Goal: Task Accomplishment & Management: Manage account settings

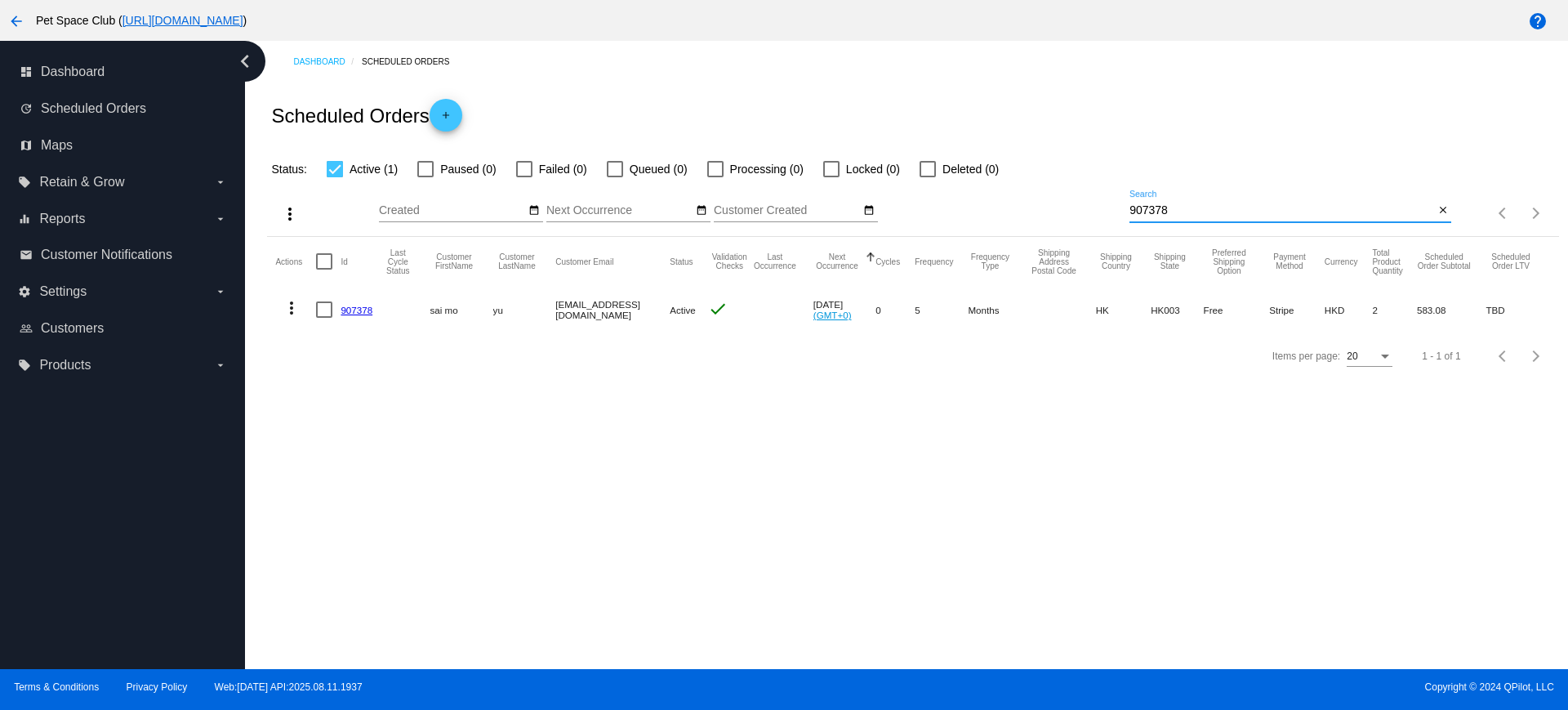
drag, startPoint x: 1202, startPoint y: 205, endPoint x: 1090, endPoint y: 202, distance: 112.0
click at [1090, 202] on div "more_vert Aug Jan Feb Mar Apr 1" at bounding box center [912, 208] width 1292 height 58
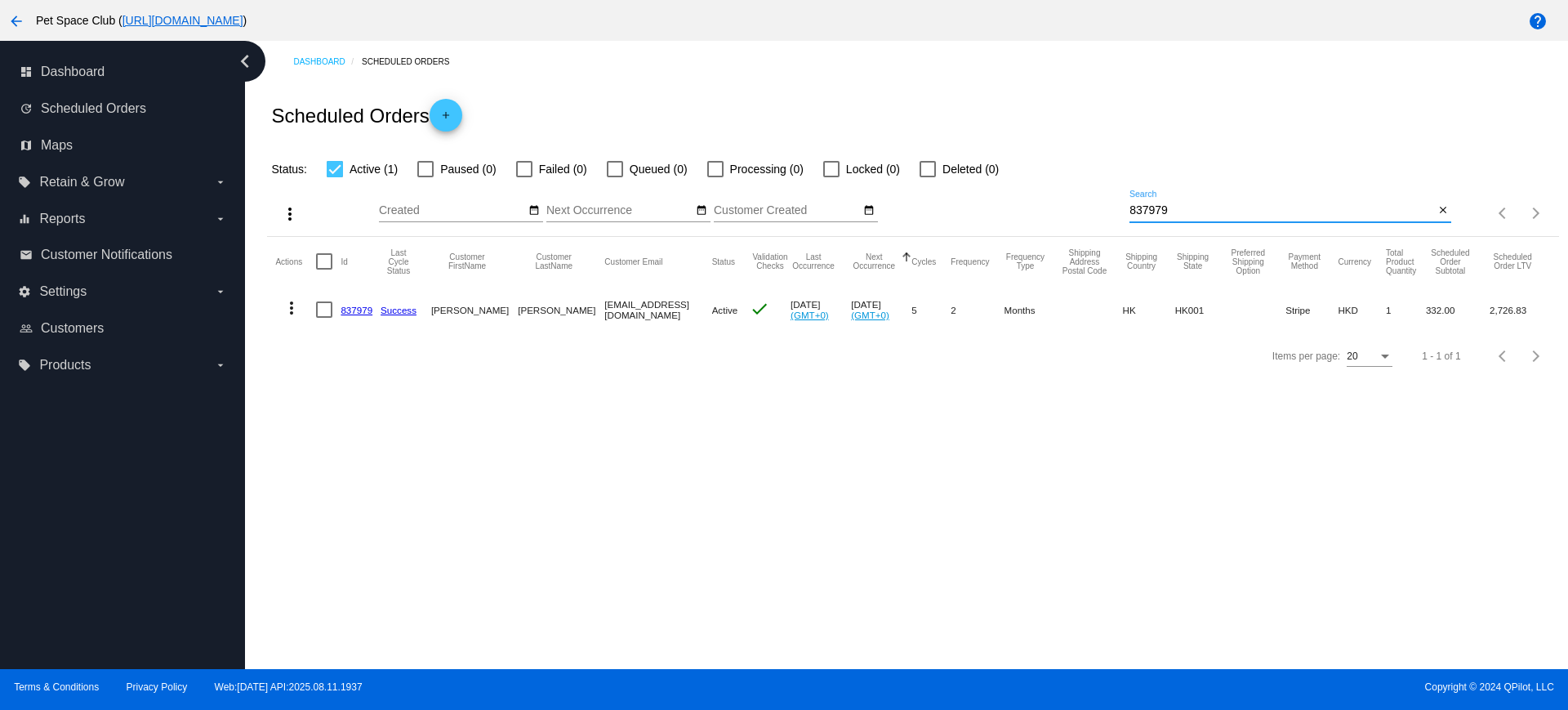
type input "837979"
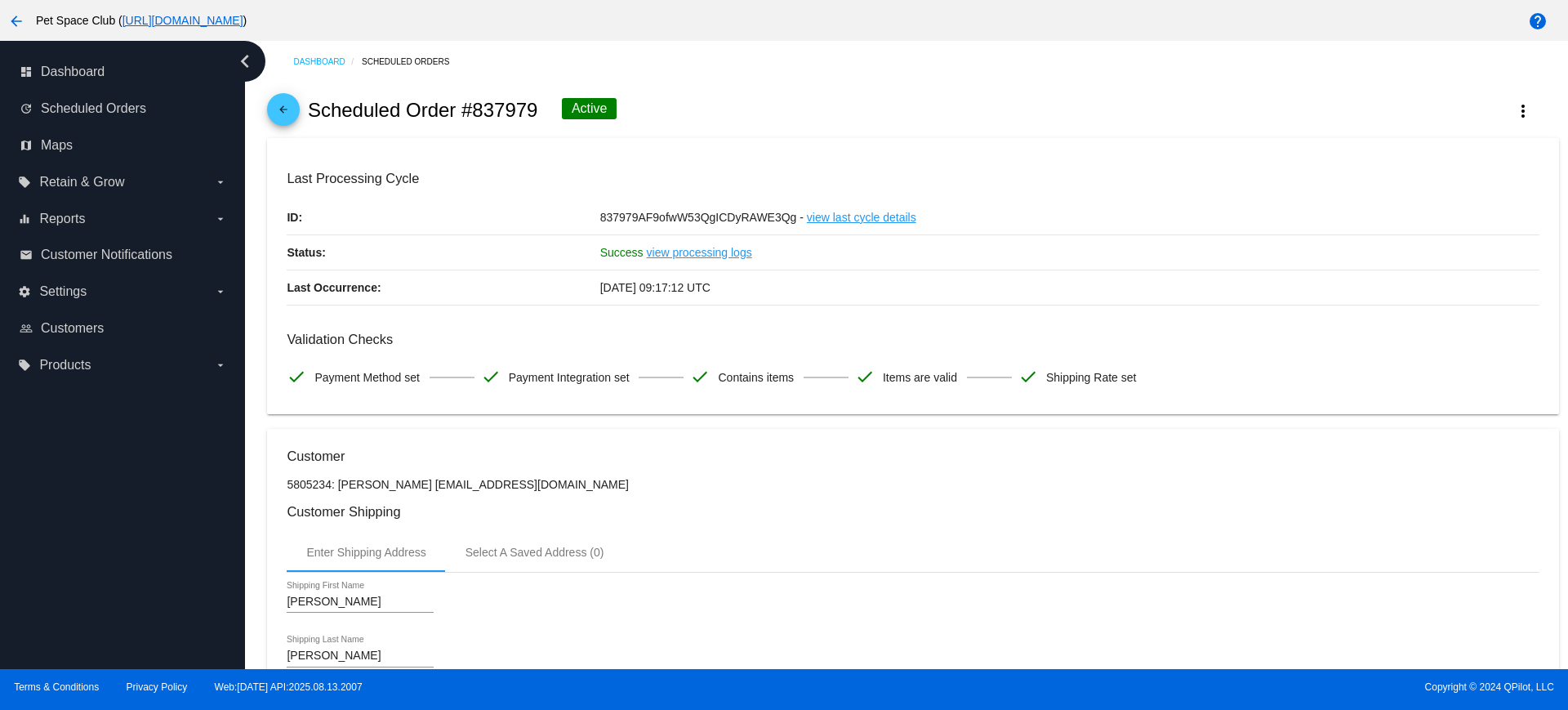
drag, startPoint x: 460, startPoint y: 110, endPoint x: 535, endPoint y: 109, distance: 75.0
click at [535, 109] on h2 "Scheduled Order #837979" at bounding box center [423, 110] width 230 height 23
copy h2 "#837979"
click at [794, 156] on mat-card "Last Processing Cycle ID: 837979AF9ofwW53QgICDyRAWE3Qg - view last cycle detail…" at bounding box center [912, 276] width 1292 height 277
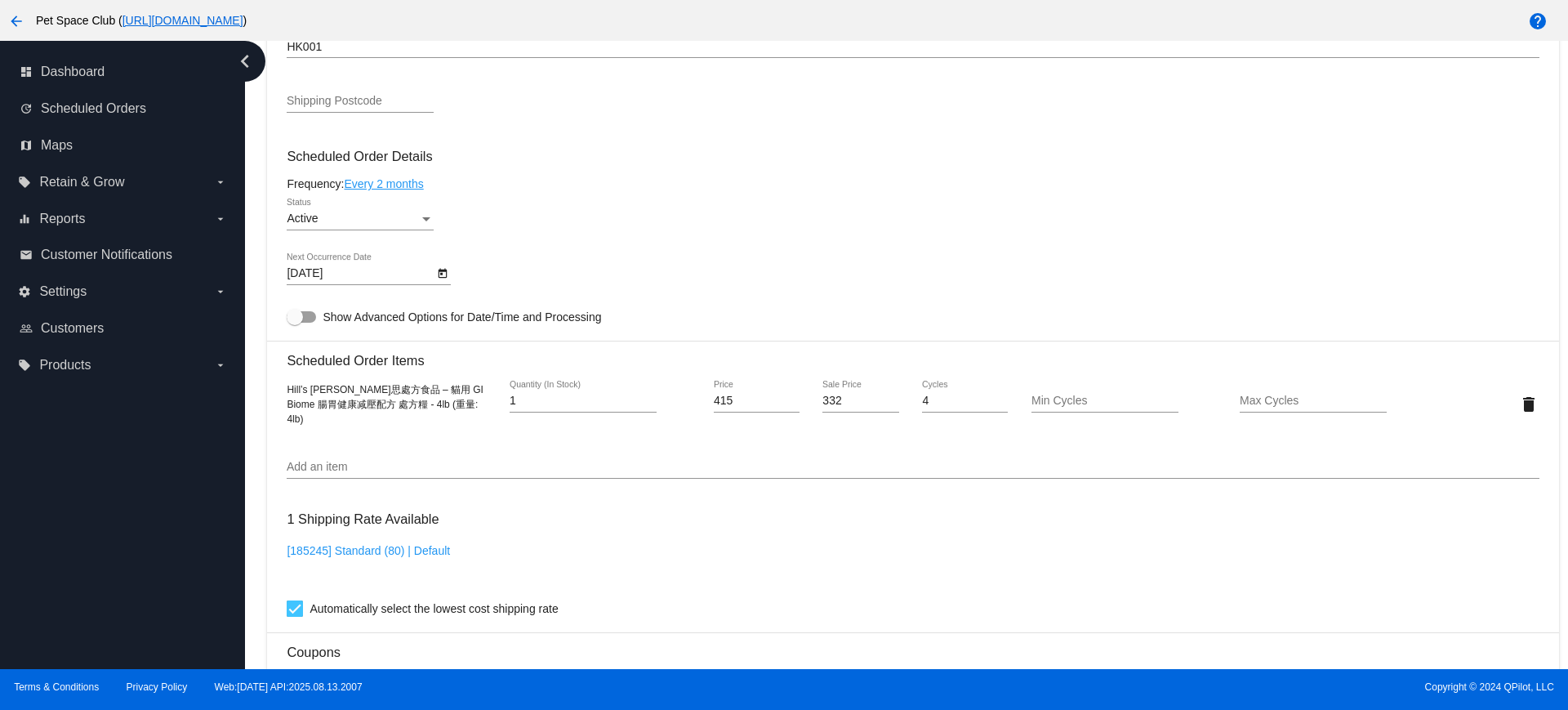
scroll to position [817, 0]
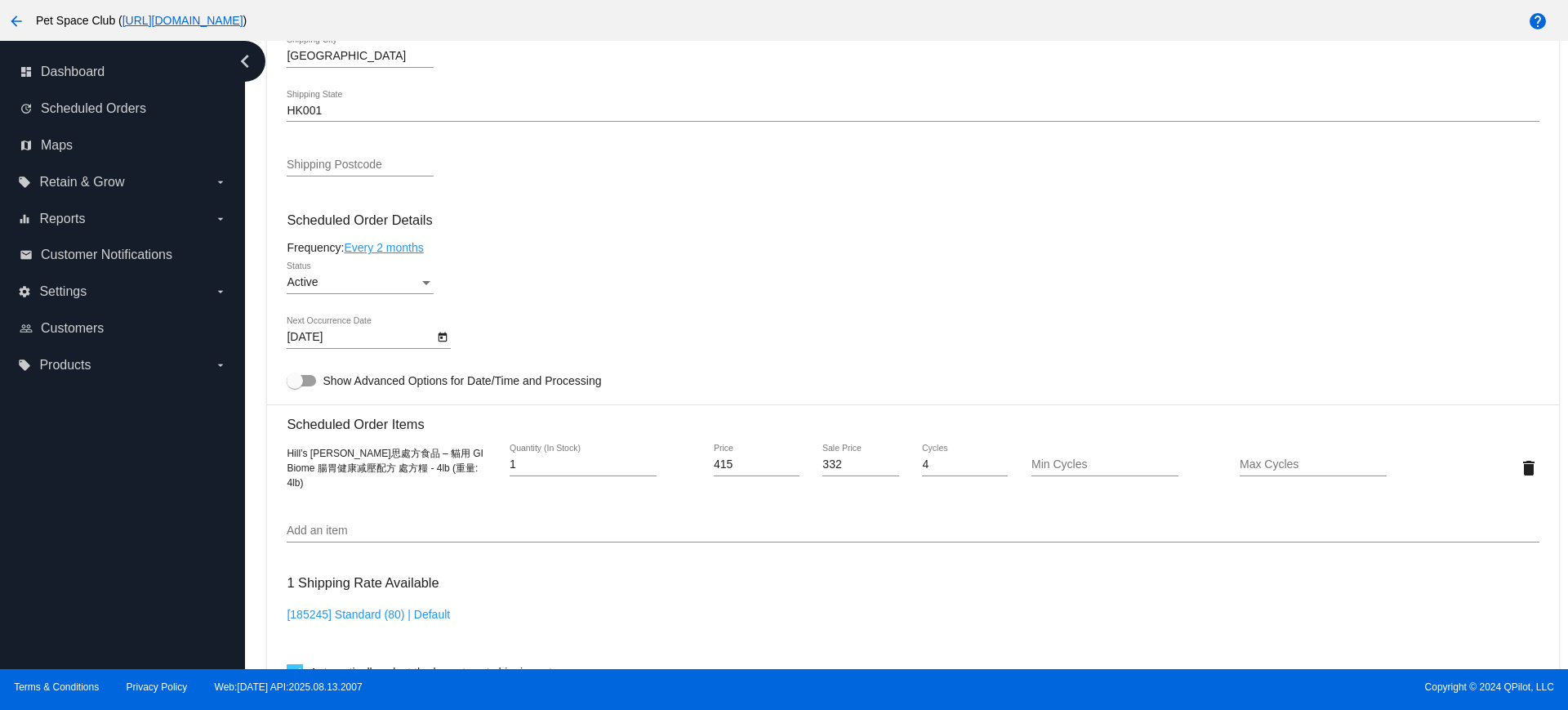
click at [261, 213] on div "Dashboard Scheduled Orders arrow_back Scheduled Order #837979 Active more_vert …" at bounding box center [913, 235] width 1310 height 2023
click at [252, 453] on div "Dashboard Scheduled Orders arrow_back Scheduled Order #837979 Active more_vert …" at bounding box center [906, 355] width 1323 height 629
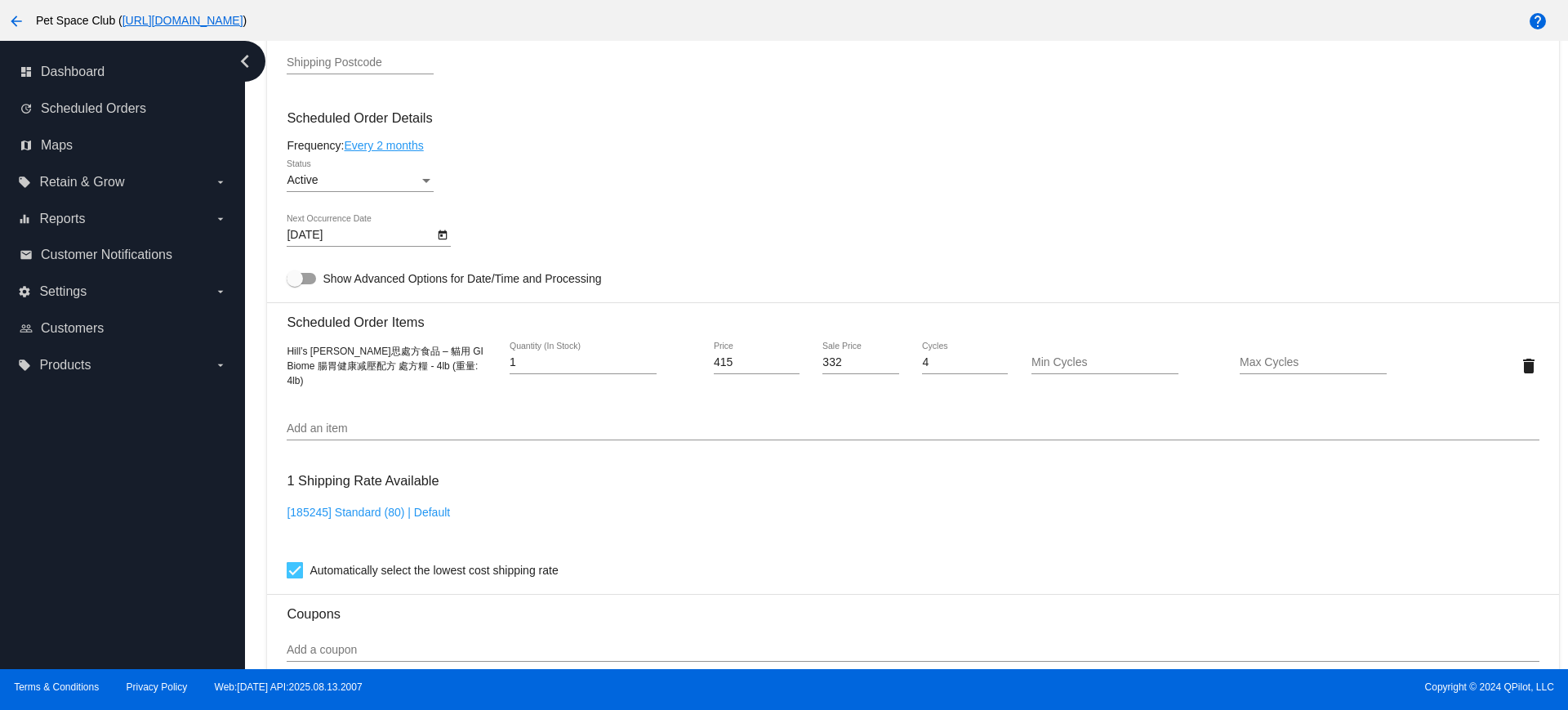
scroll to position [1022, 0]
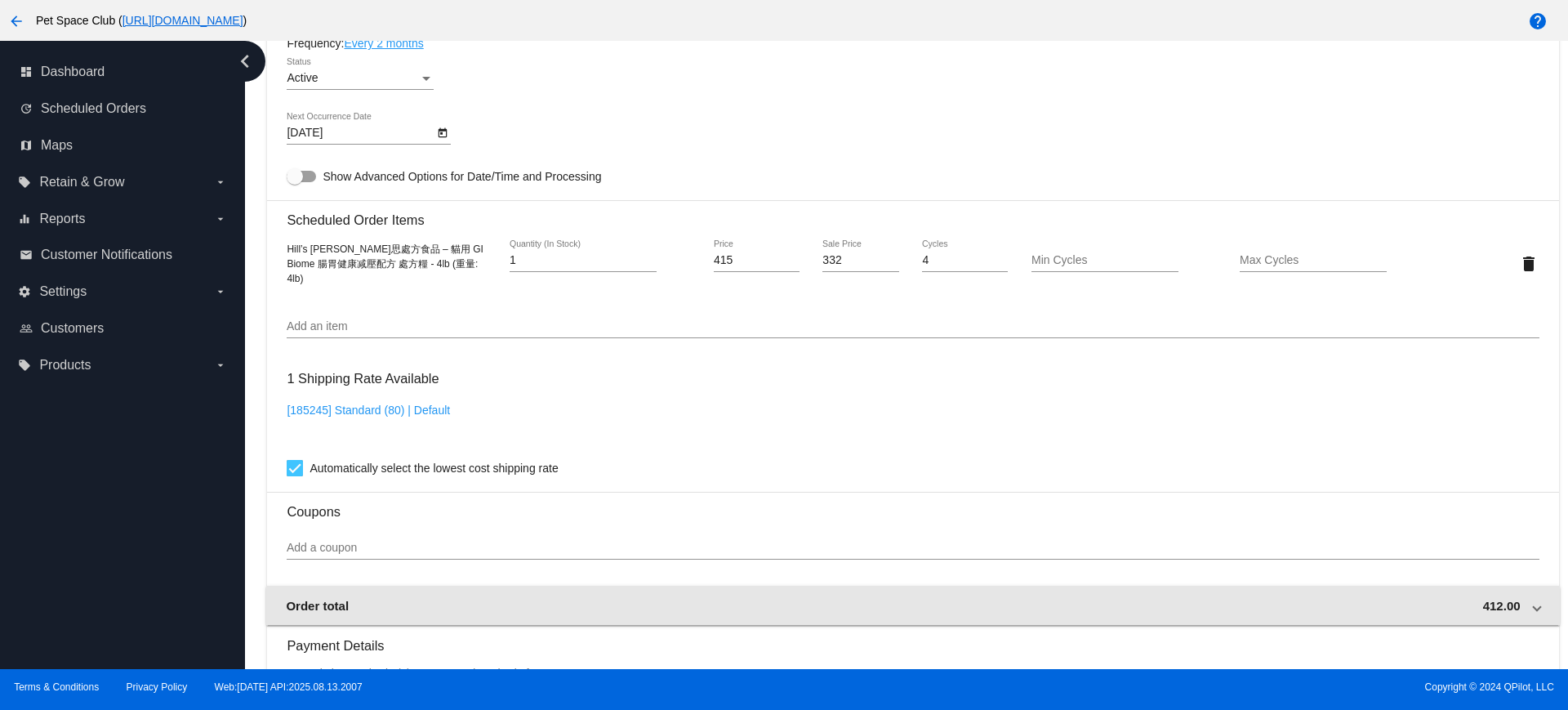
click at [1513, 611] on div "Order total 412.00" at bounding box center [909, 606] width 1247 height 14
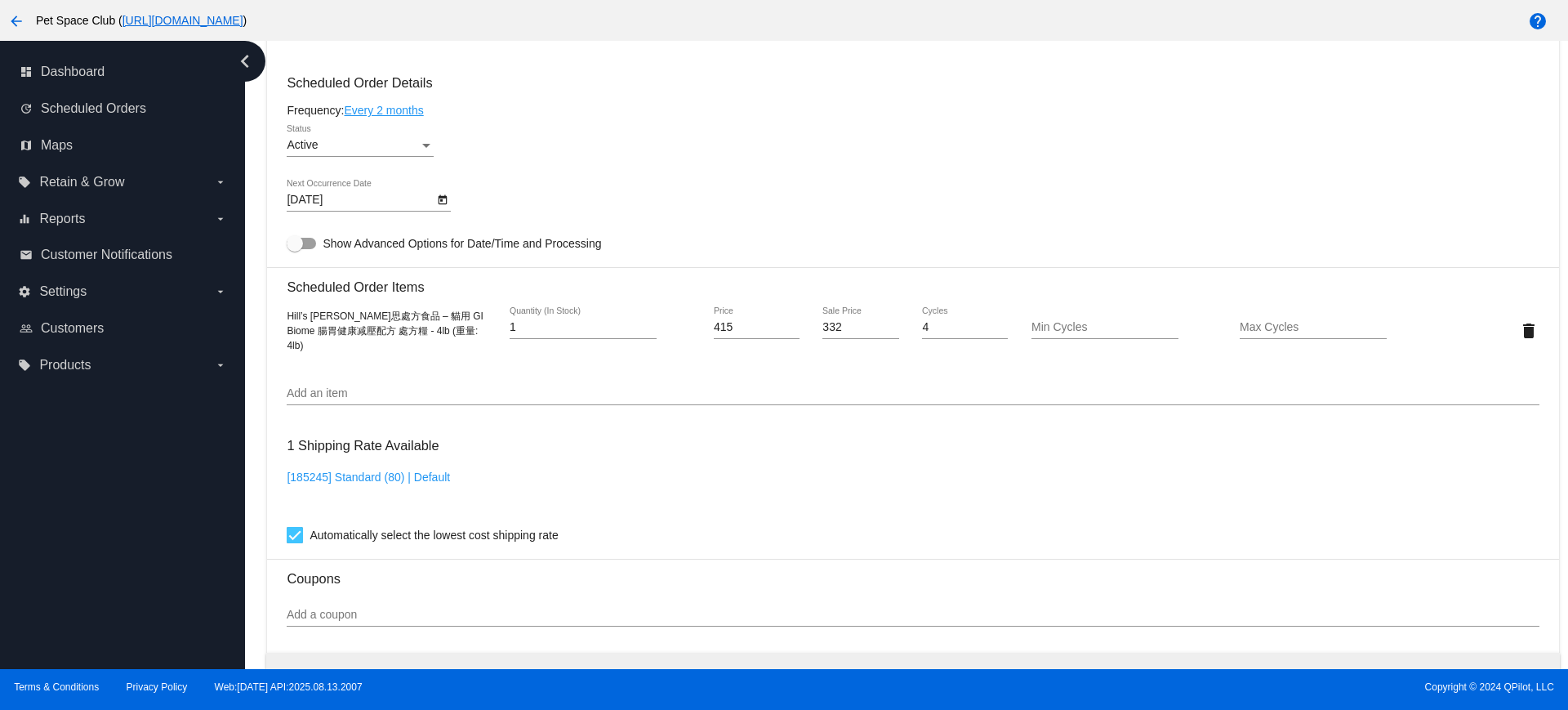
scroll to position [919, 0]
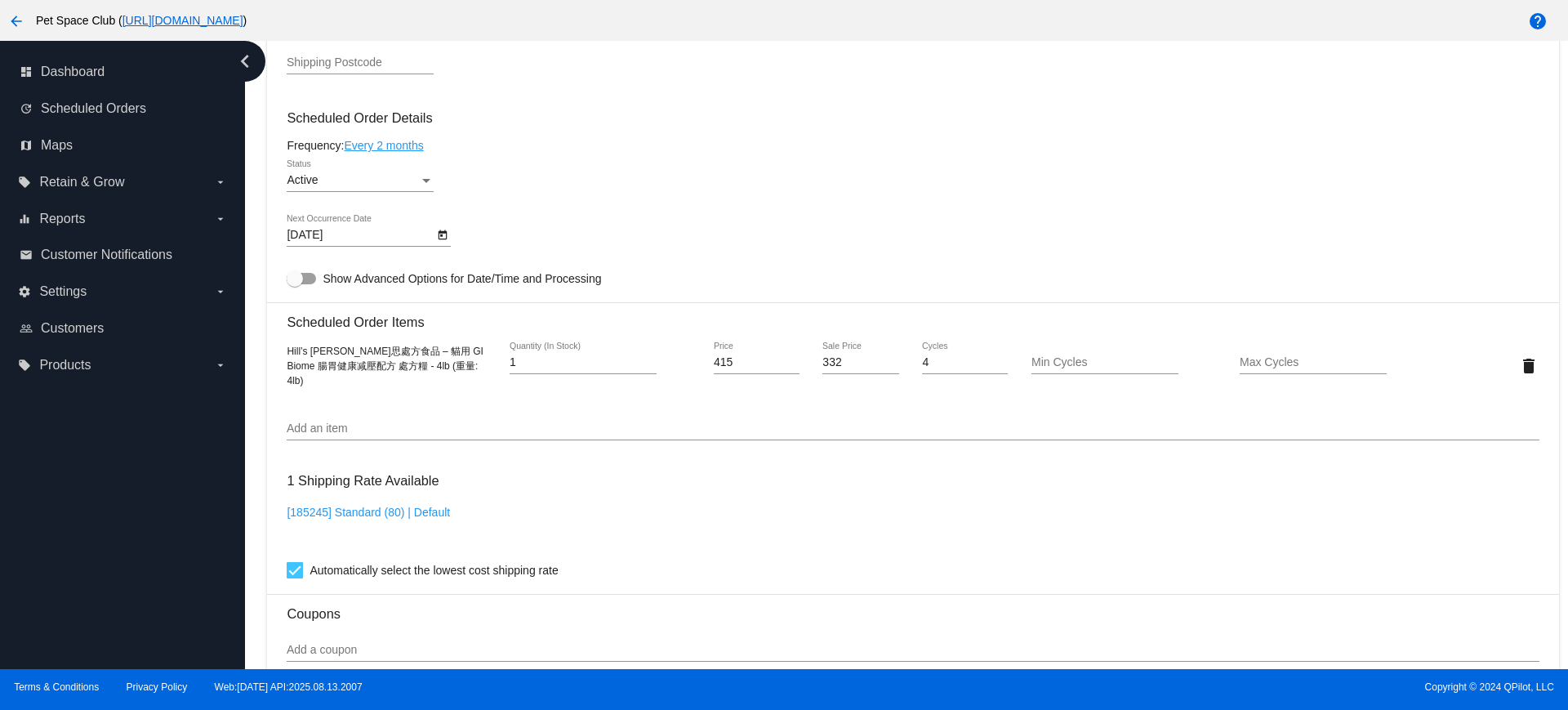
drag, startPoint x: 252, startPoint y: 373, endPoint x: 312, endPoint y: 400, distance: 65.8
click at [252, 373] on div "Dashboard Scheduled Orders arrow_back Scheduled Order #837979 Active more_vert …" at bounding box center [906, 355] width 1323 height 629
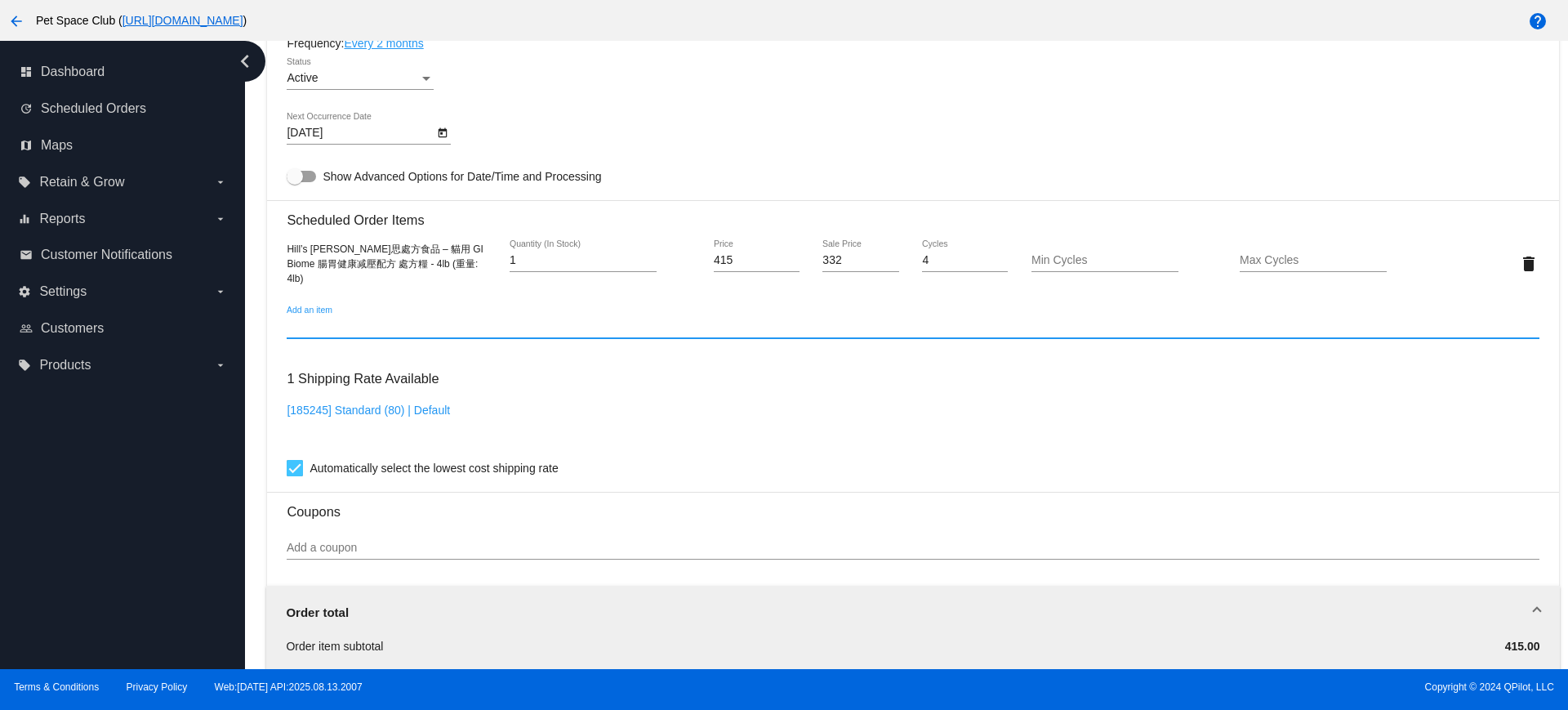
click at [335, 330] on input "Add an item" at bounding box center [912, 326] width 1252 height 13
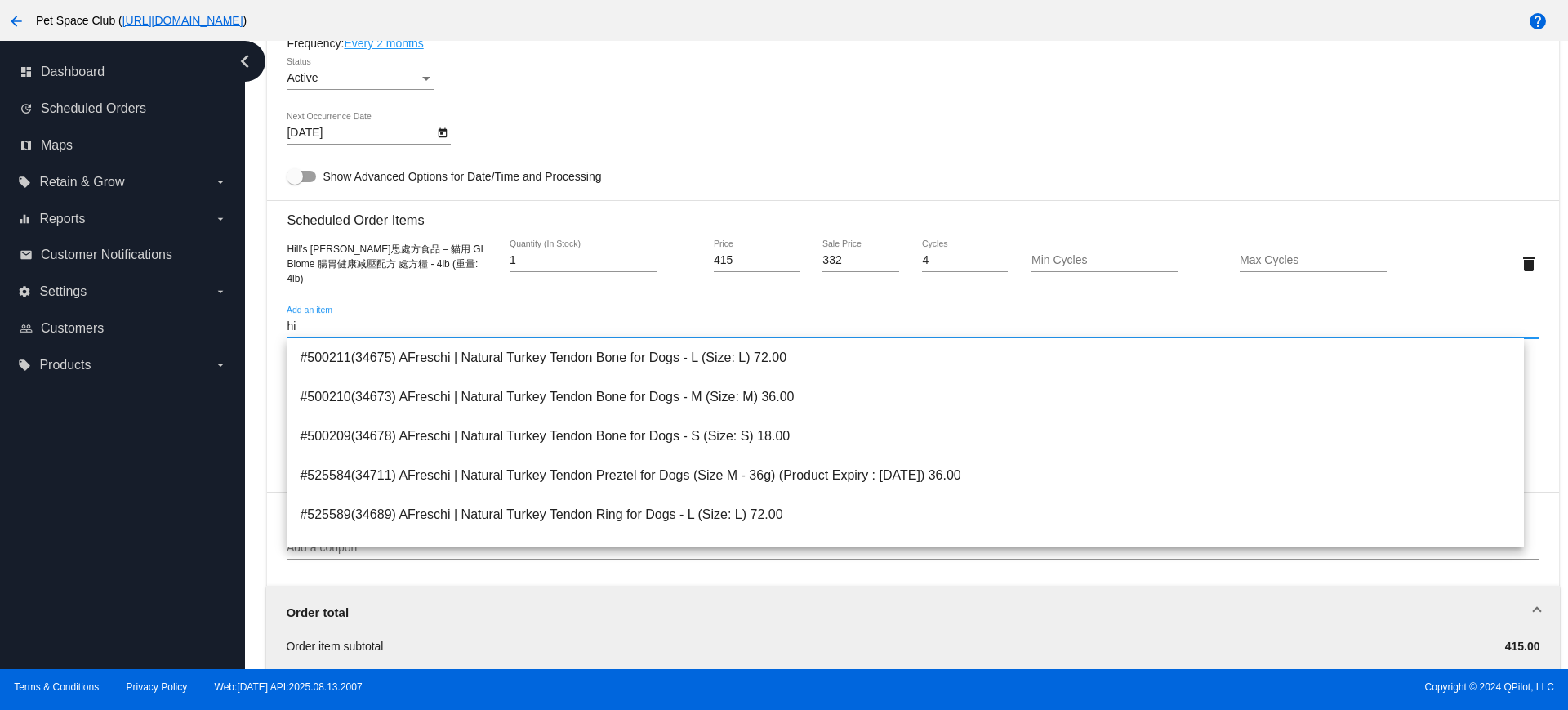
type input "h"
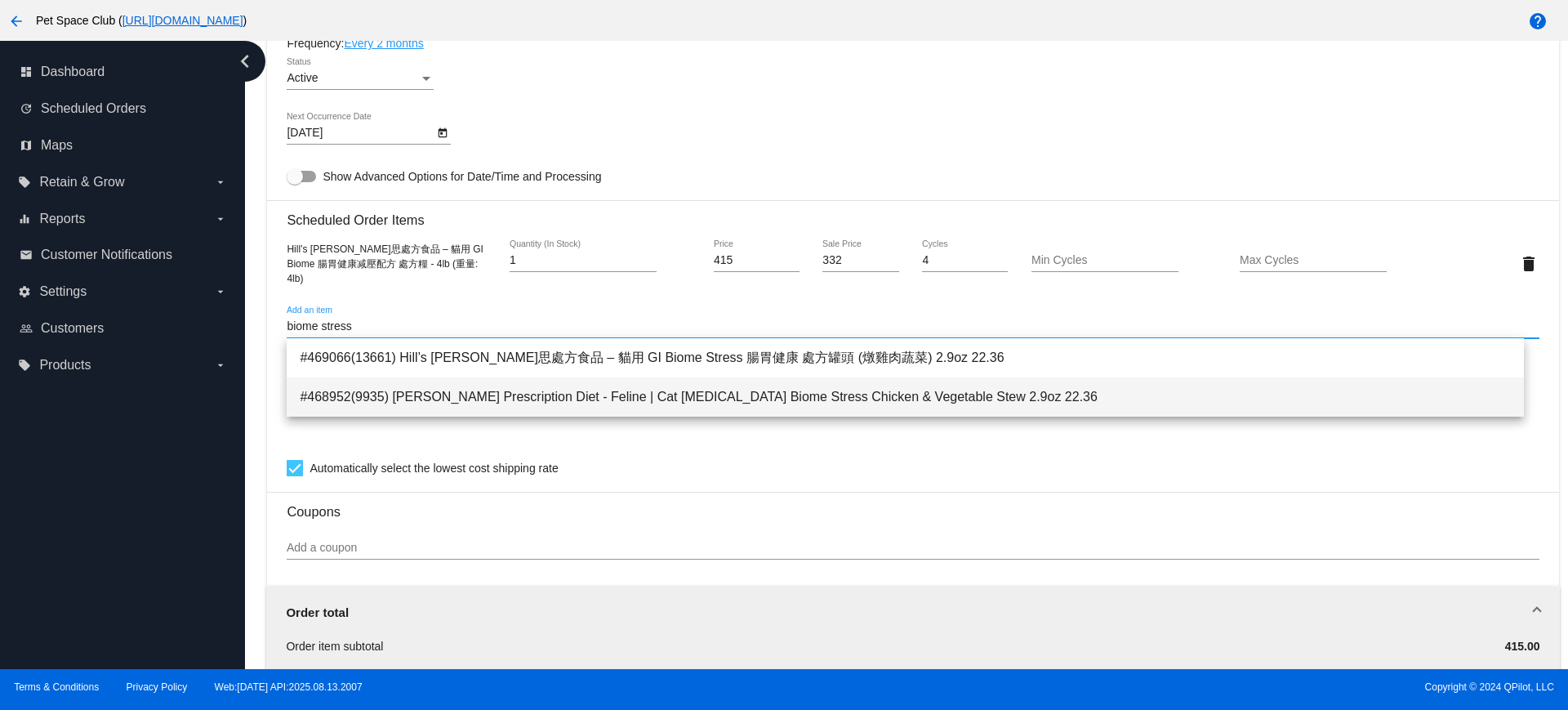
type input "biome stress"
click at [614, 400] on span "#468952(9935) Hill's Prescription Diet - Feline | Cat Gastrointestinal Biome St…" at bounding box center [905, 397] width 1210 height 39
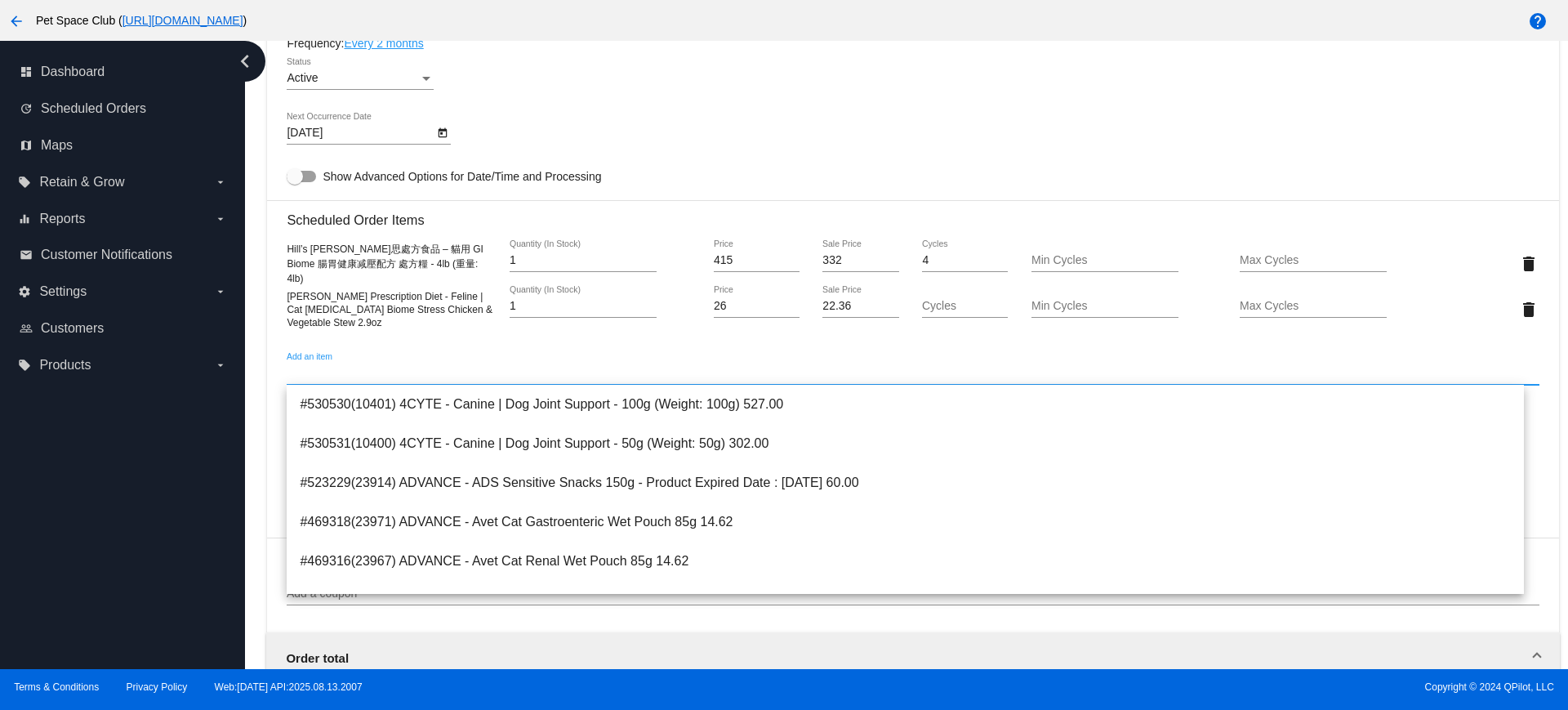
click at [730, 346] on mat-card-content "Customer 5805234: Eliza Ng elizang7@gmail.com Customer Shipping Enter Shipping …" at bounding box center [912, 348] width 1252 height 1841
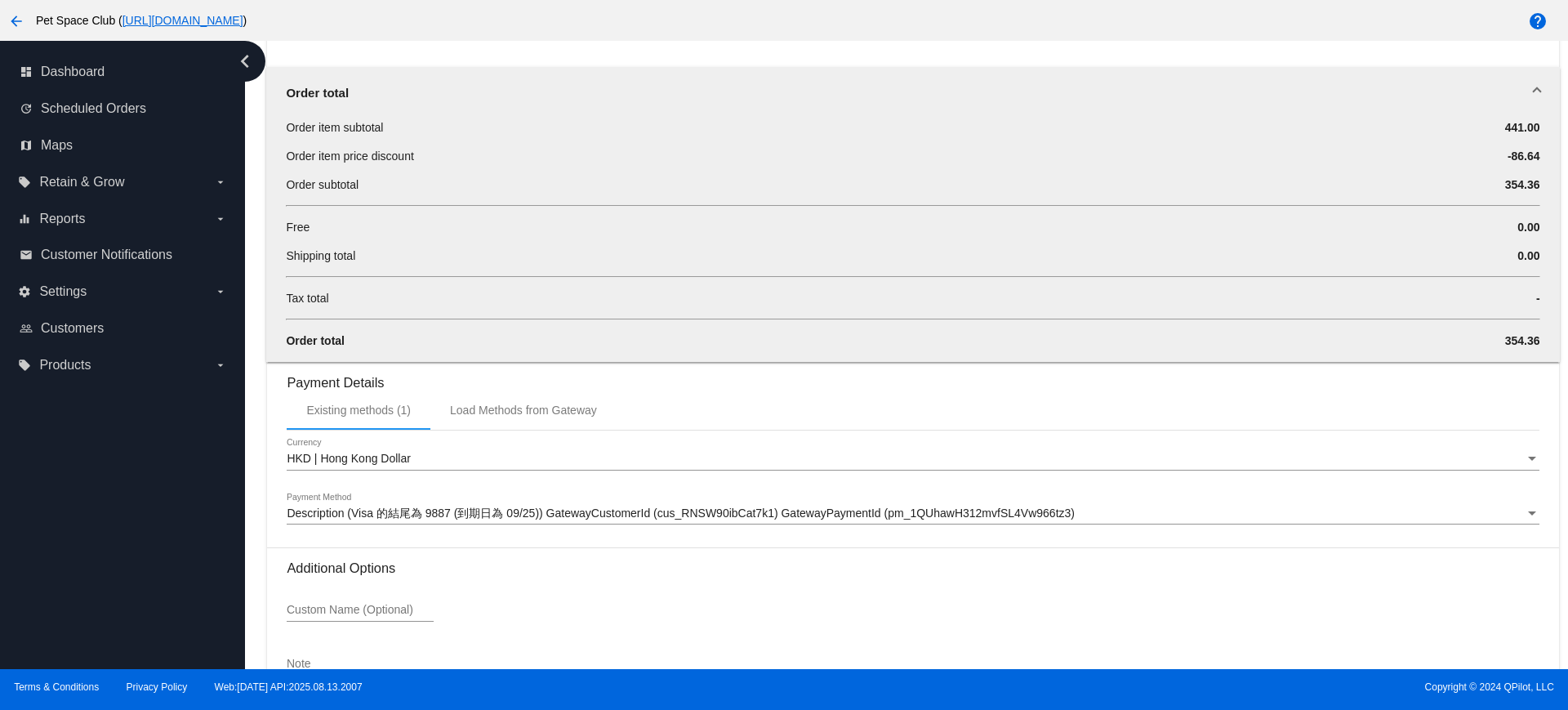
scroll to position [1696, 0]
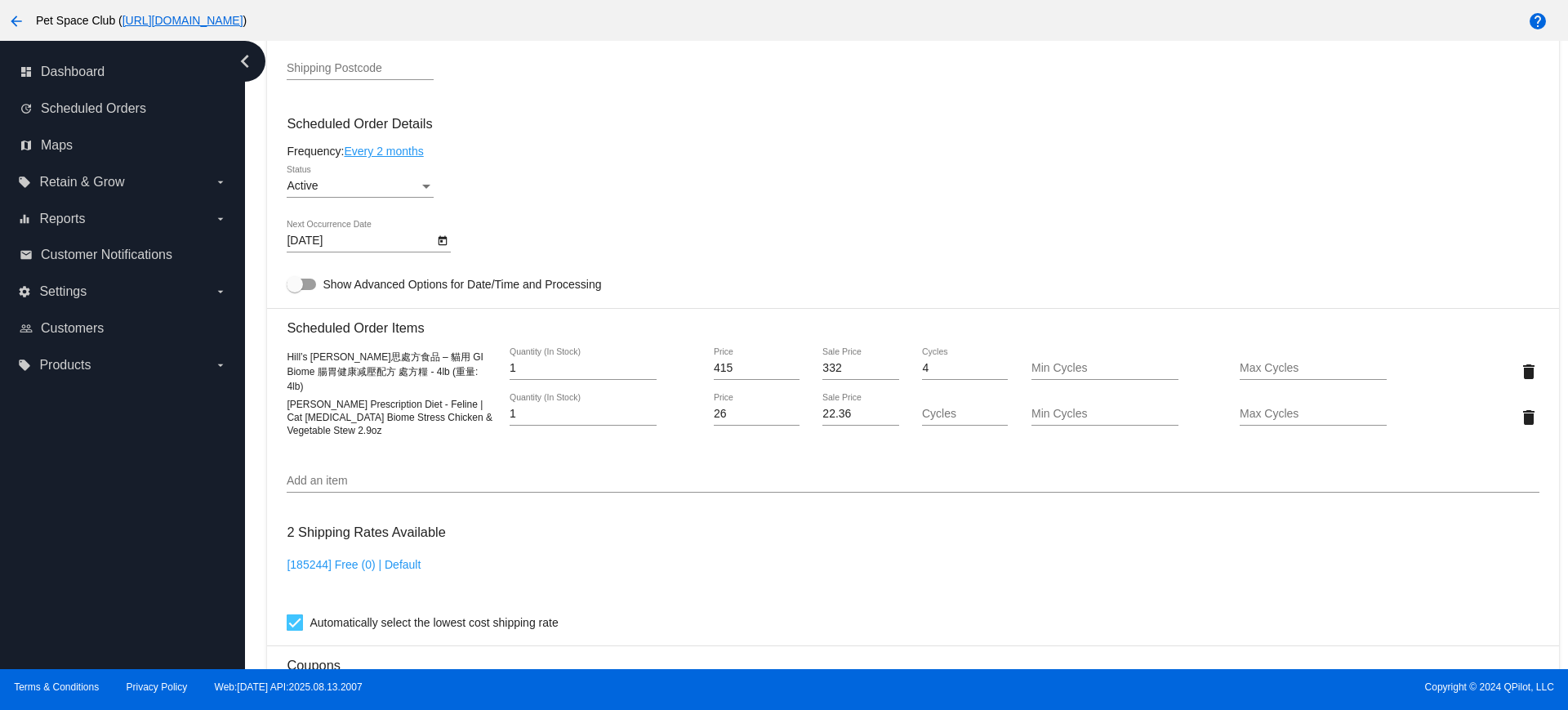
scroll to position [879, 0]
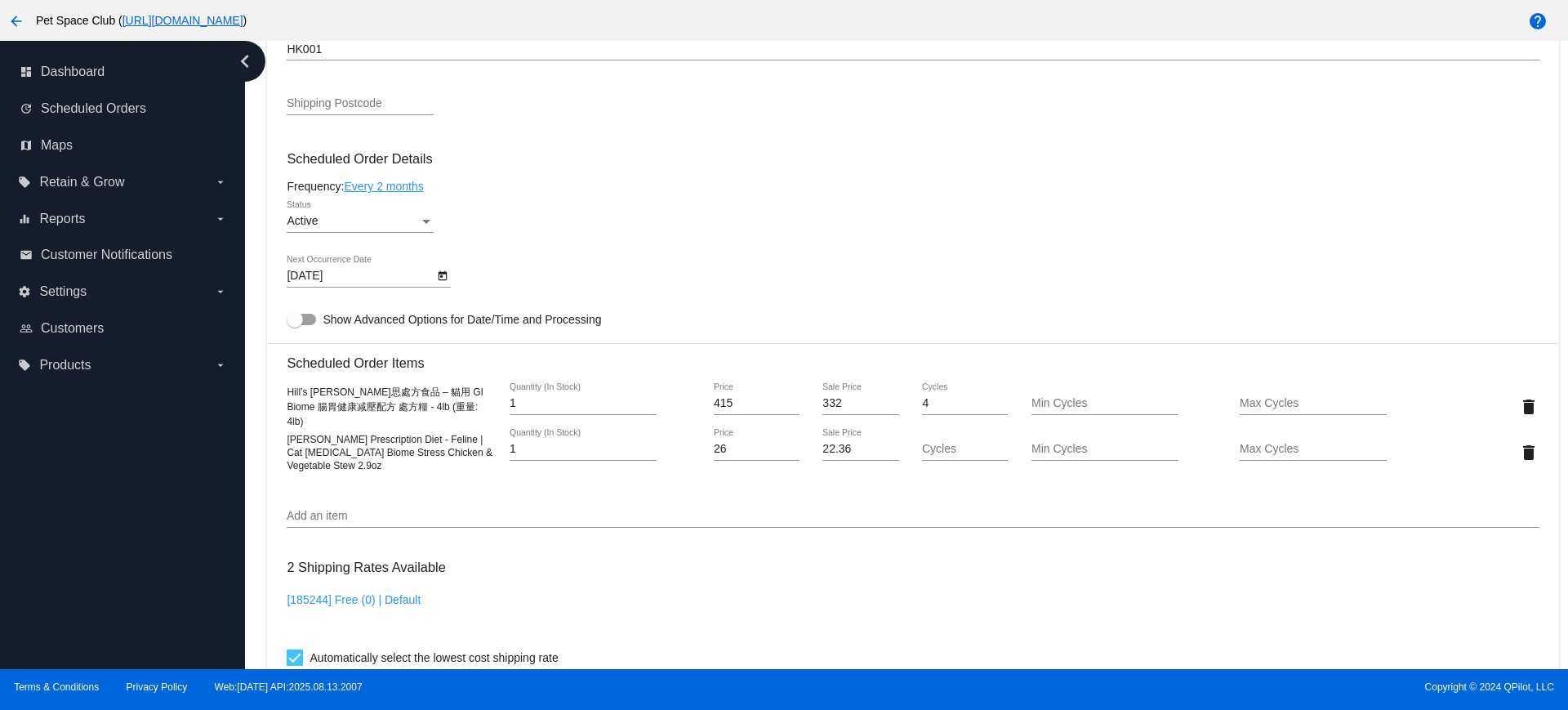
click at [256, 346] on div "Dashboard Scheduled Orders arrow_back Scheduled Order #837979 Active more_vert …" at bounding box center [906, 355] width 1323 height 629
click at [258, 233] on div "Dashboard Scheduled Orders arrow_back Scheduled Order #837979 Active more_vert …" at bounding box center [913, 325] width 1310 height 2324
drag, startPoint x: 288, startPoint y: 397, endPoint x: 440, endPoint y: 418, distance: 153.4
click at [440, 418] on div "Hill’s 希爾思處方食品 – 貓用 GI Biome 腸胃健康减壓配方 處方糧 - 4lb (重量: 4lb)" at bounding box center [391, 406] width 209 height 43
copy span "Hill’s 希爾思處方食品 – 貓用 GI Biome 腸胃健康减壓配方 處方糧 - 4lb (重量: 4lb)"
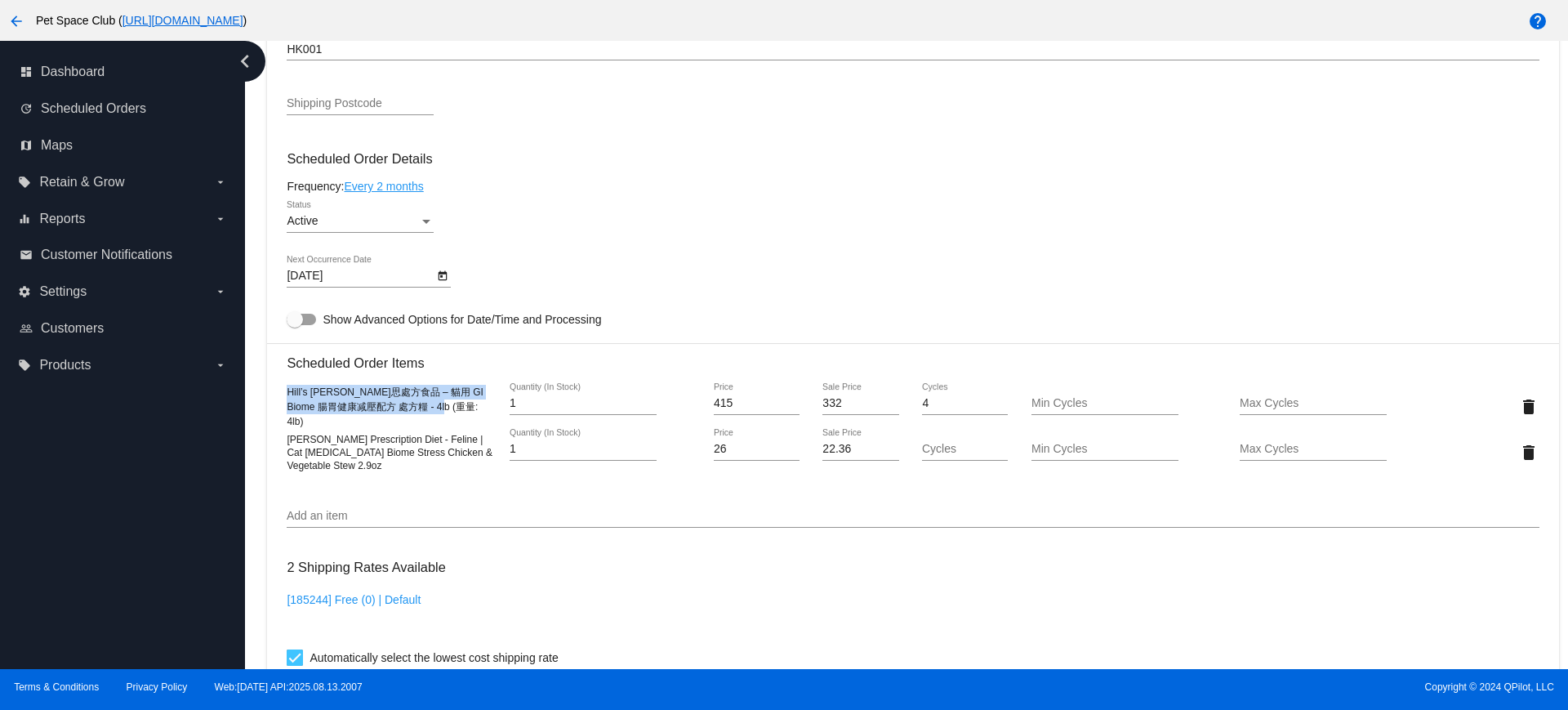
click at [252, 277] on div "Dashboard Scheduled Orders arrow_back Scheduled Order #837979 Active more_vert …" at bounding box center [906, 355] width 1323 height 629
drag, startPoint x: 286, startPoint y: 439, endPoint x: 388, endPoint y: 467, distance: 105.8
click at [388, 467] on div "Hill's Prescription Diet - Feline | Cat Gastrointestinal Biome Stress Chicken &…" at bounding box center [391, 452] width 209 height 39
copy span "Hill's Prescription Diet - Feline | Cat Gastrointestinal Biome Stress Chicken &…"
click at [249, 309] on div "Dashboard Scheduled Orders arrow_back Scheduled Order #837979 Active more_vert …" at bounding box center [906, 355] width 1323 height 629
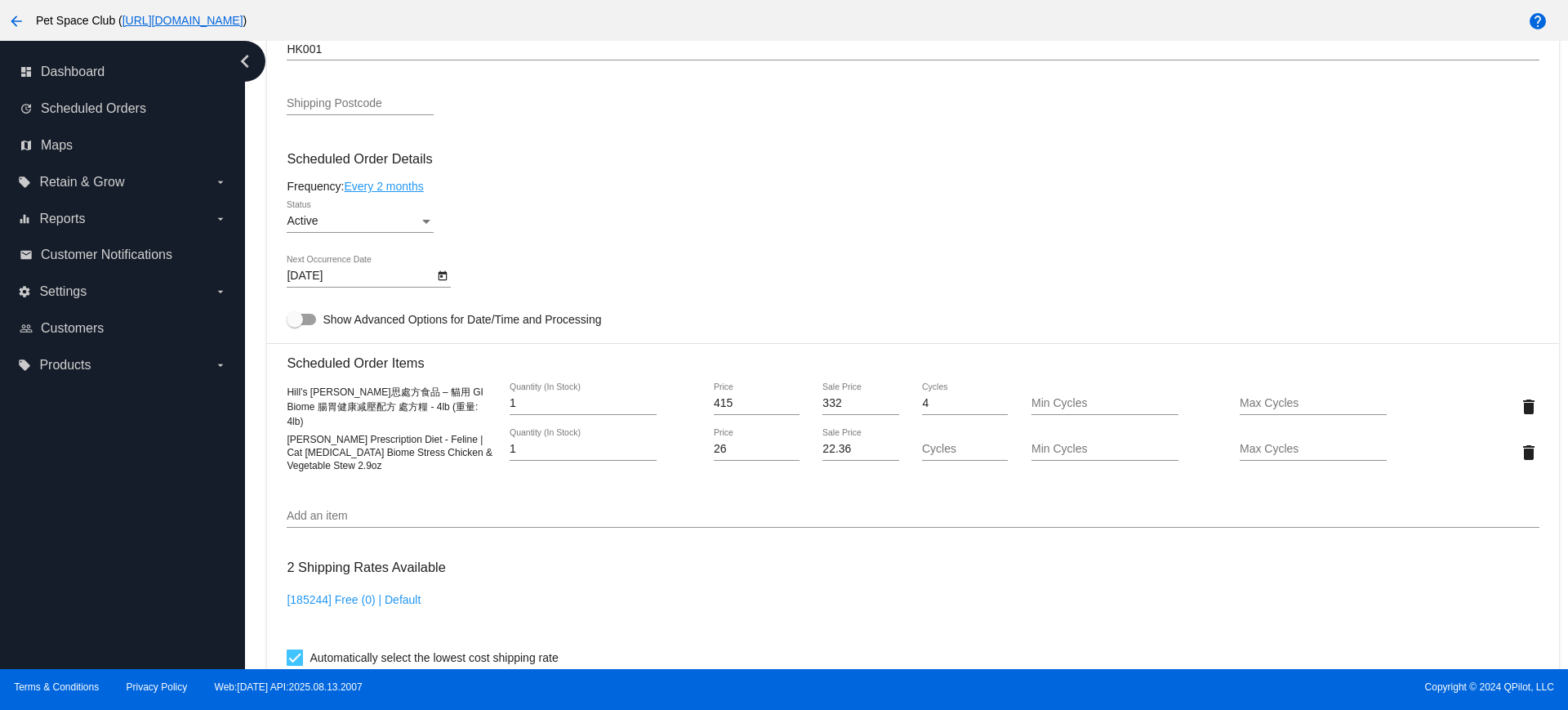
drag, startPoint x: 262, startPoint y: 216, endPoint x: 351, endPoint y: 288, distance: 114.5
click at [261, 216] on div "Dashboard Scheduled Orders arrow_back Scheduled Order #837979 Active more_vert …" at bounding box center [913, 325] width 1310 height 2324
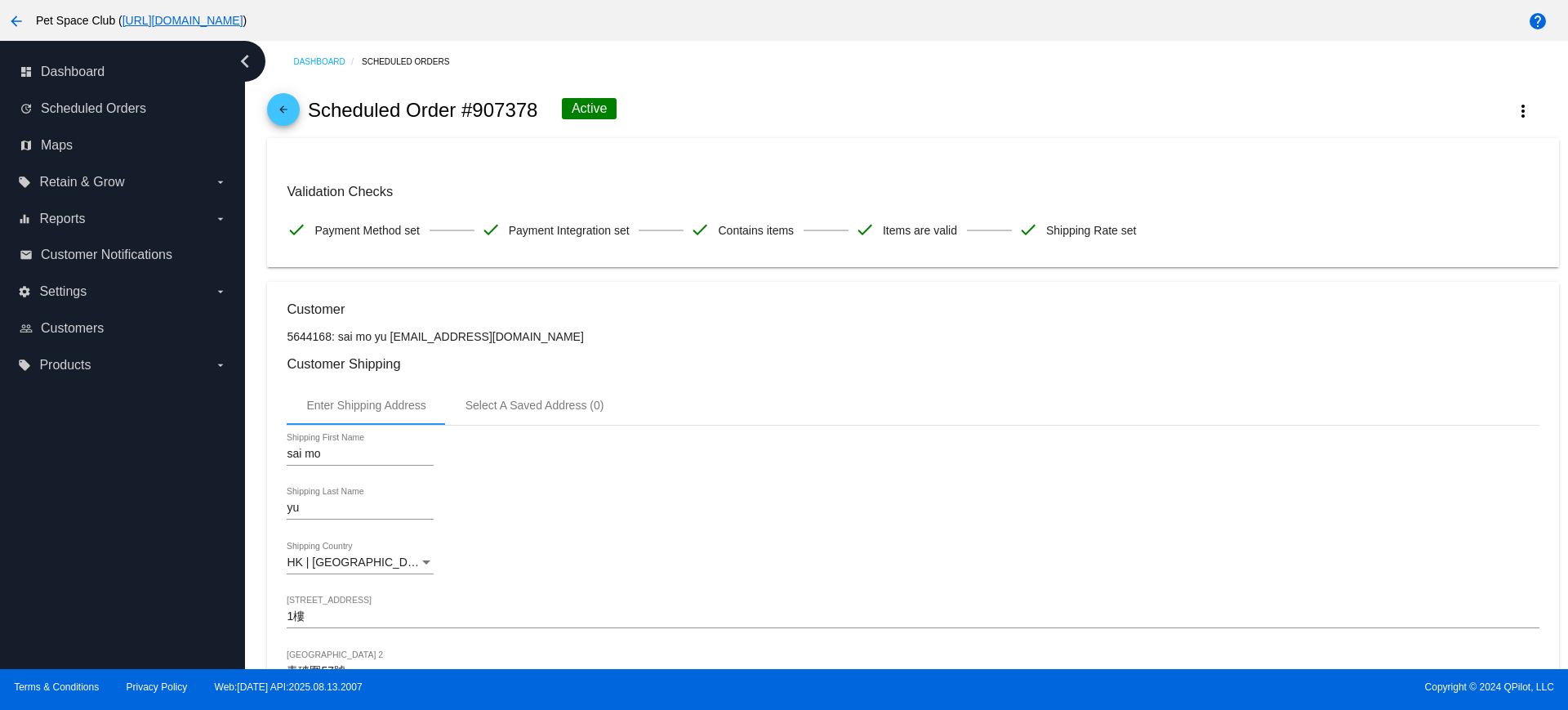
scroll to position [817, 0]
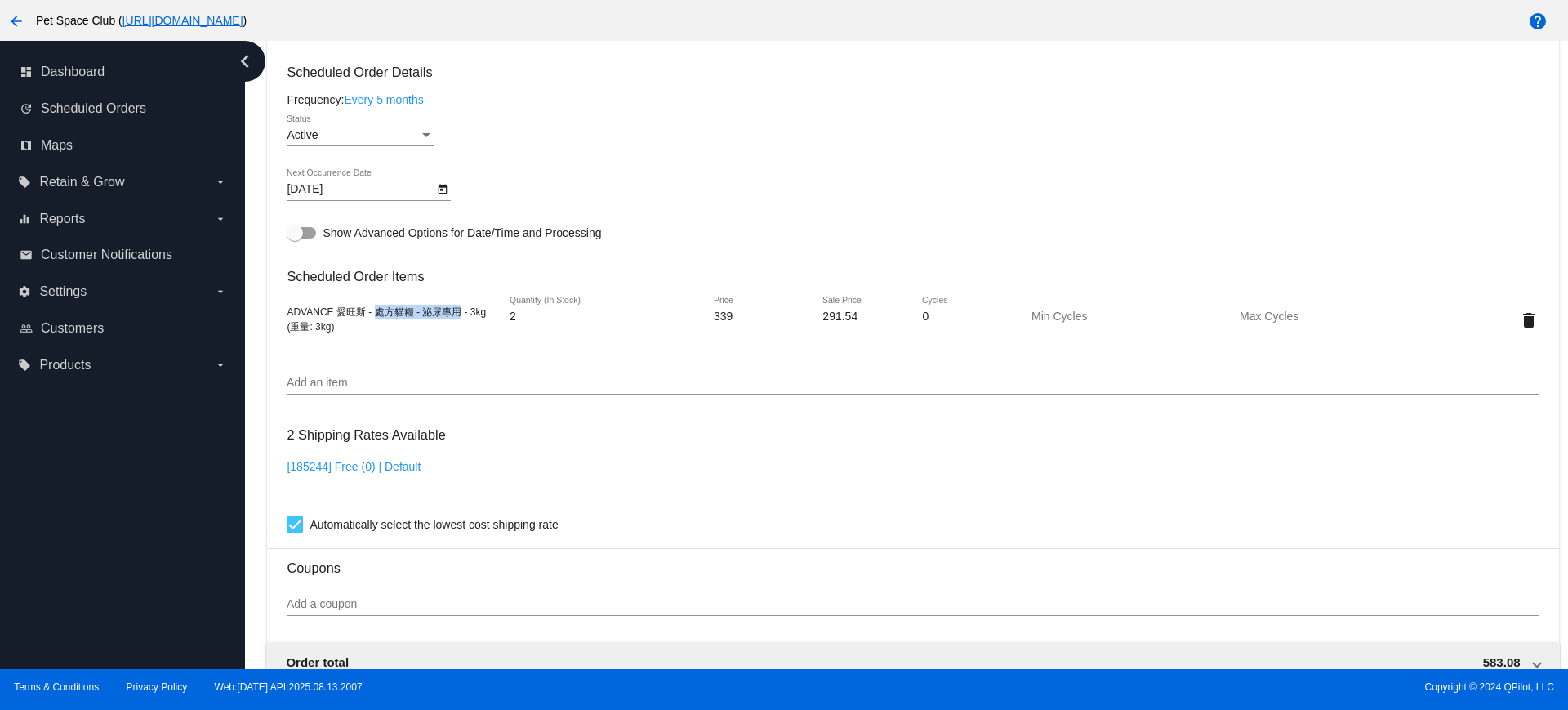
drag, startPoint x: 374, startPoint y: 313, endPoint x: 462, endPoint y: 314, distance: 88.0
click at [462, 314] on span "ADVANCE 愛旺斯 - 處方貓糧 - 泌尿專用 - 3kg (重量: 3kg)" at bounding box center [386, 319] width 199 height 27
copy span "處方貓糧 - 泌尿專用"
click at [869, 377] on input "Add an item" at bounding box center [912, 383] width 1252 height 13
click at [1048, 147] on div "Active Status" at bounding box center [912, 138] width 1252 height 46
